Goal: Entertainment & Leisure: Consume media (video, audio)

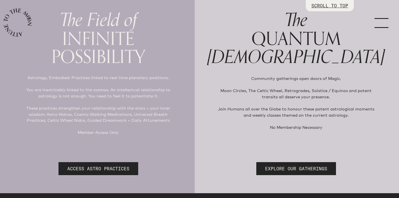
scroll to position [59, 0]
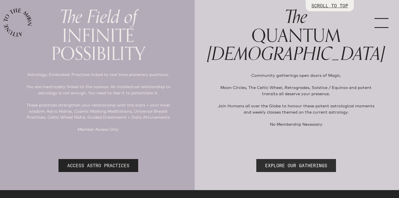
click at [336, 164] on link "EXPLORE OUR GATHERINGS" at bounding box center [296, 165] width 80 height 13
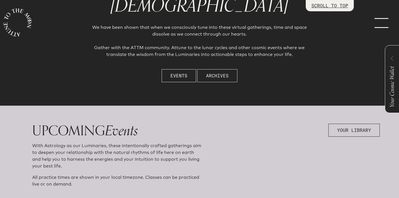
click at [221, 71] on button "Archives" at bounding box center [217, 75] width 40 height 13
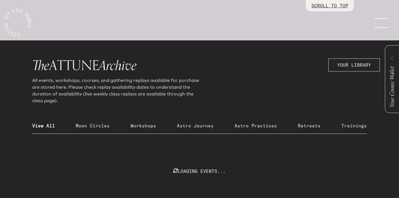
scroll to position [389, 0]
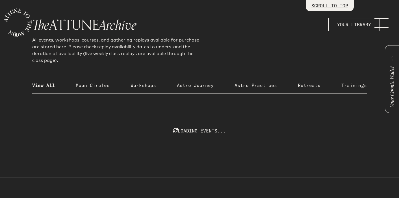
click at [83, 88] on p "Moon Circles" at bounding box center [93, 85] width 34 height 7
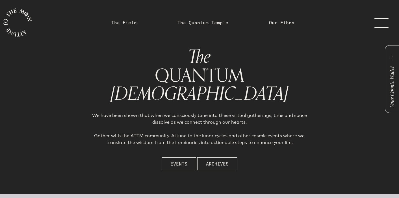
scroll to position [0, 0]
click at [379, 23] on link "menu" at bounding box center [384, 22] width 28 height 45
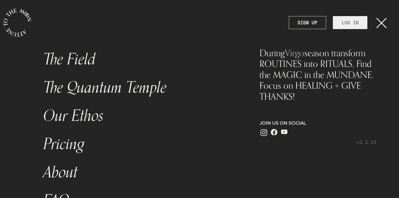
click at [342, 22] on link "LOG IN" at bounding box center [349, 22] width 34 height 13
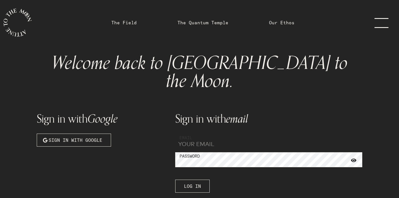
type input "[EMAIL_ADDRESS][DOMAIN_NAME]"
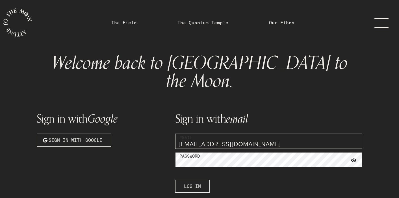
click at [192, 179] on button "Log In" at bounding box center [192, 185] width 34 height 13
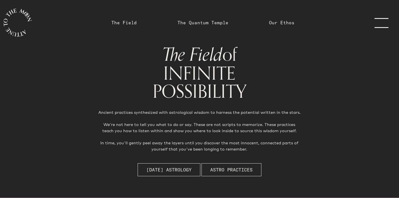
click at [205, 20] on link "The Quantum Temple" at bounding box center [202, 22] width 51 height 7
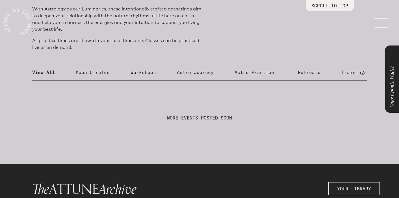
scroll to position [223, 0]
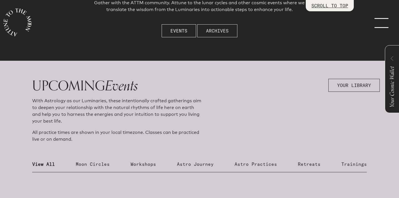
click at [213, 25] on button "Archives" at bounding box center [217, 30] width 40 height 13
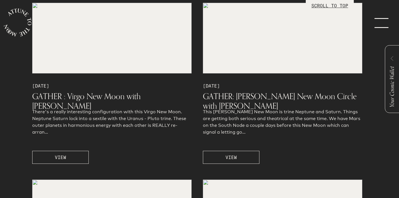
scroll to position [493, 0]
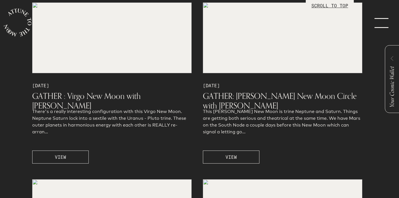
click at [66, 159] on span "VIEW" at bounding box center [60, 157] width 11 height 7
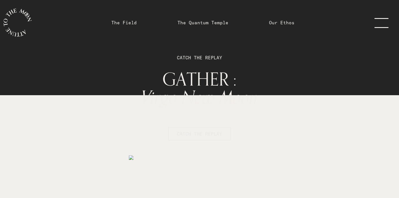
click at [203, 135] on span "CATCH THE REPLAY" at bounding box center [199, 133] width 45 height 7
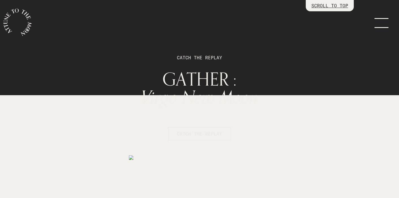
scroll to position [899, 0]
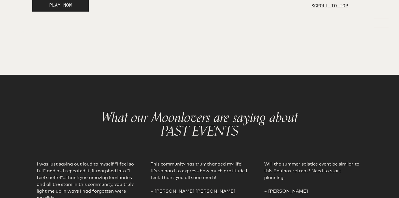
click at [63, 12] on button "PLAY NOW" at bounding box center [60, 5] width 56 height 13
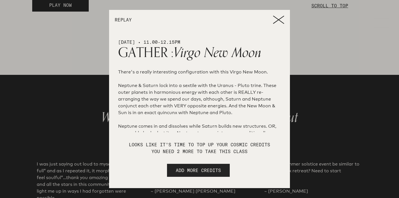
click at [278, 20] on icon at bounding box center [278, 19] width 10 height 7
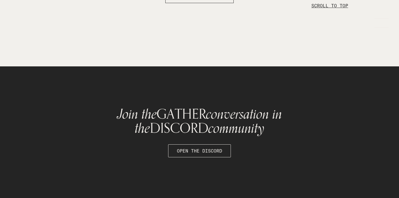
scroll to position [1466, 0]
